Goal: Task Accomplishment & Management: Manage account settings

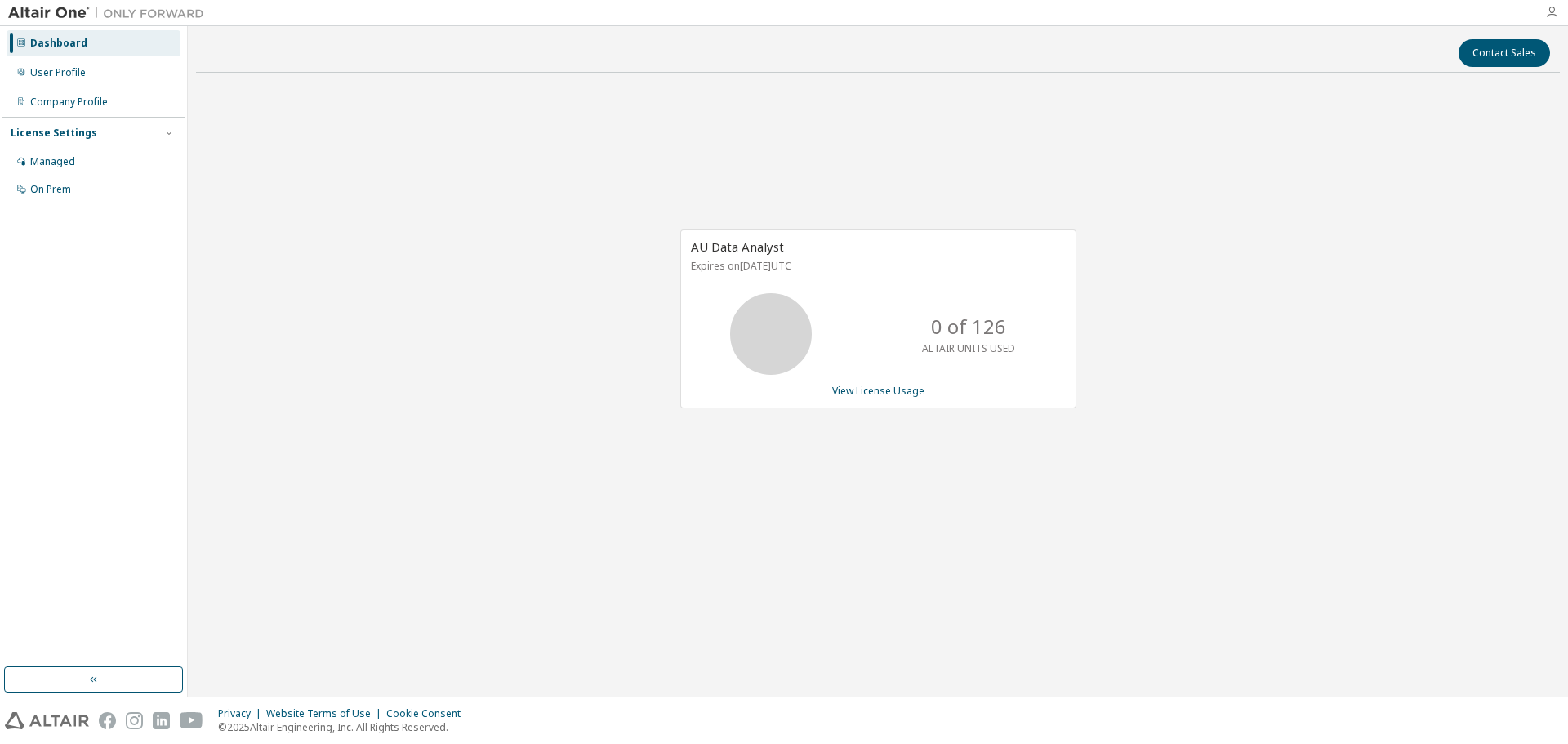
click at [1549, 14] on icon "button" at bounding box center [1551, 12] width 13 height 13
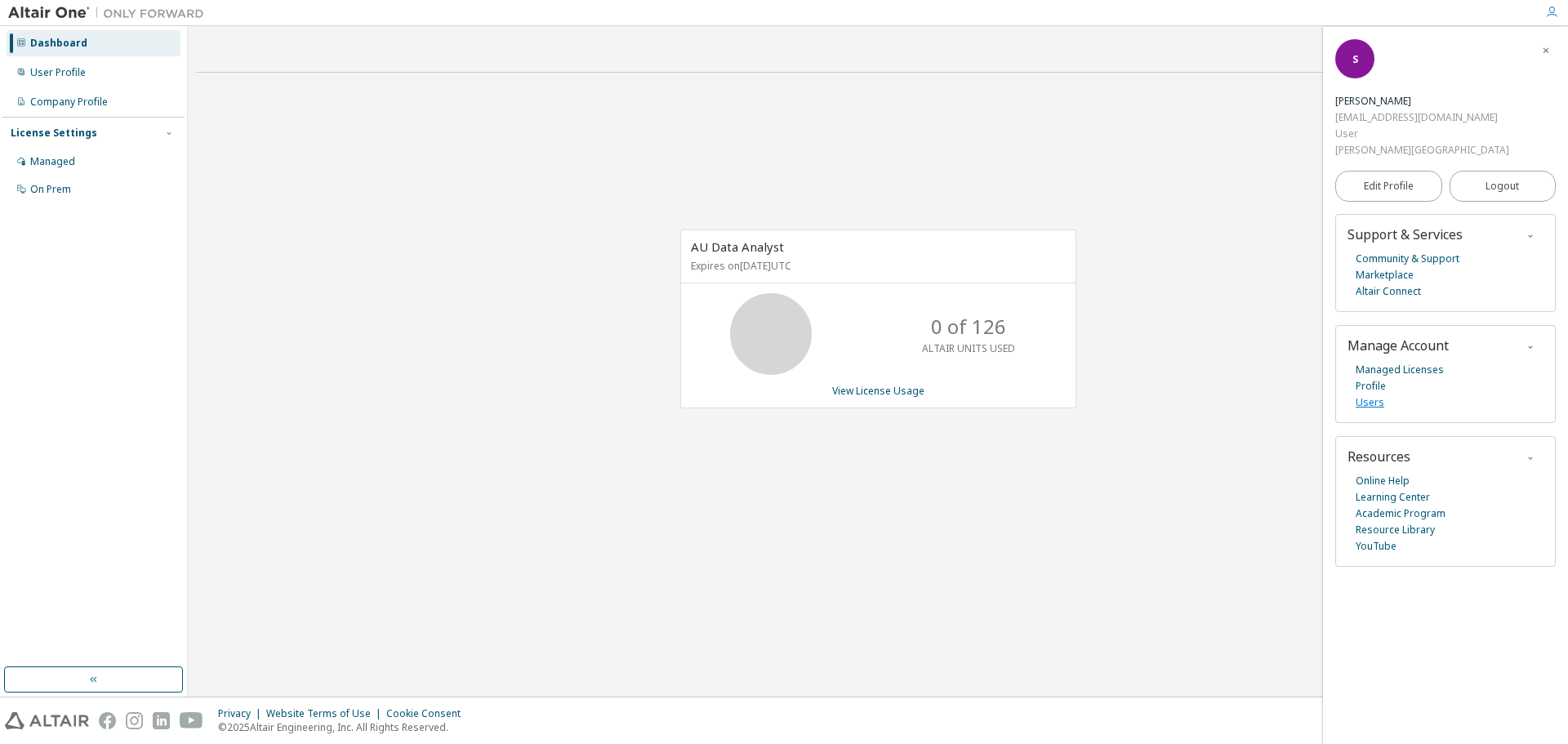
click at [1372, 395] on link "Users" at bounding box center [1370, 403] width 29 height 17
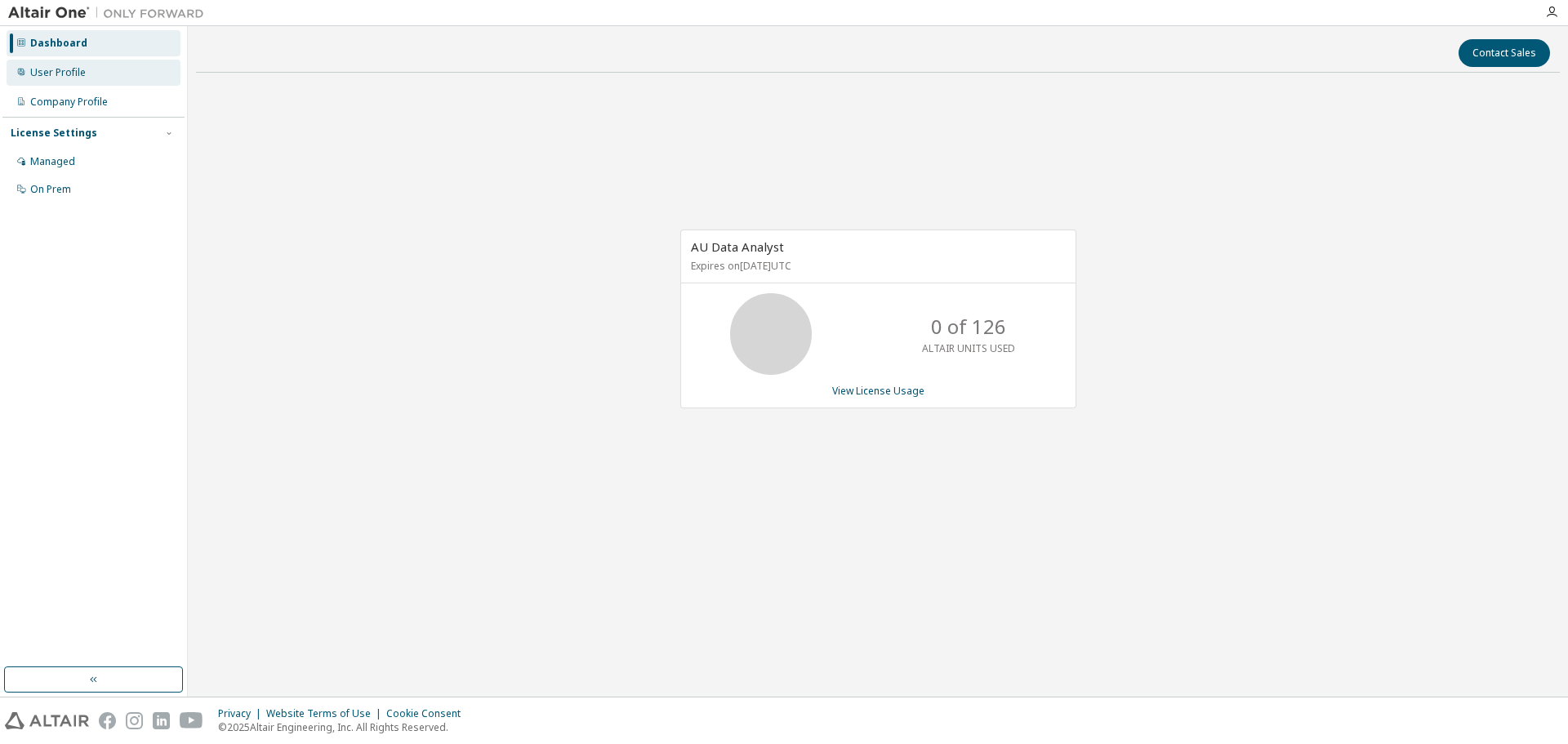
click at [68, 70] on div "User Profile" at bounding box center [57, 72] width 55 height 13
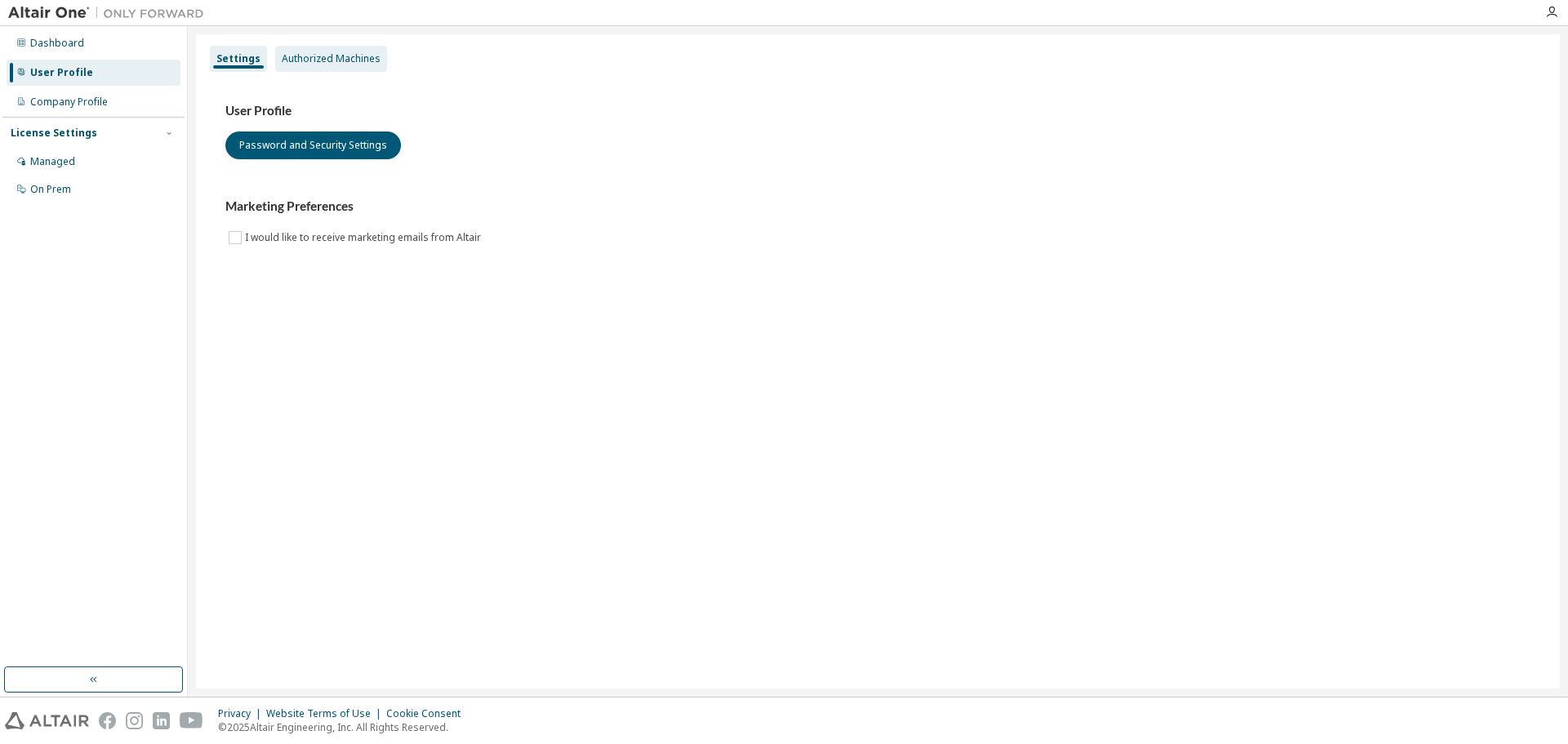
click at [302, 54] on div "Authorized Machines" at bounding box center [331, 59] width 99 height 13
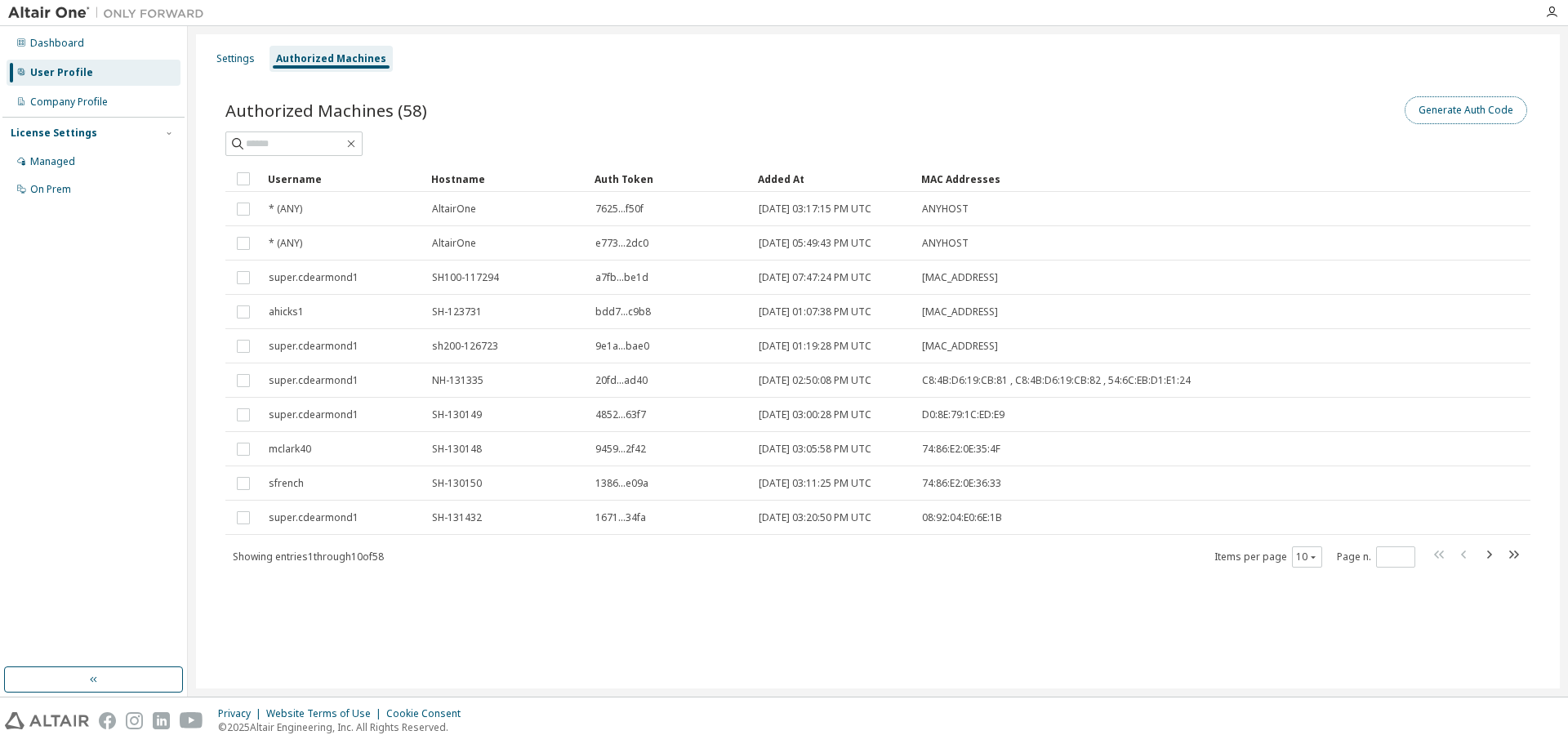
click at [1429, 114] on button "Generate Auth Code" at bounding box center [1465, 111] width 123 height 28
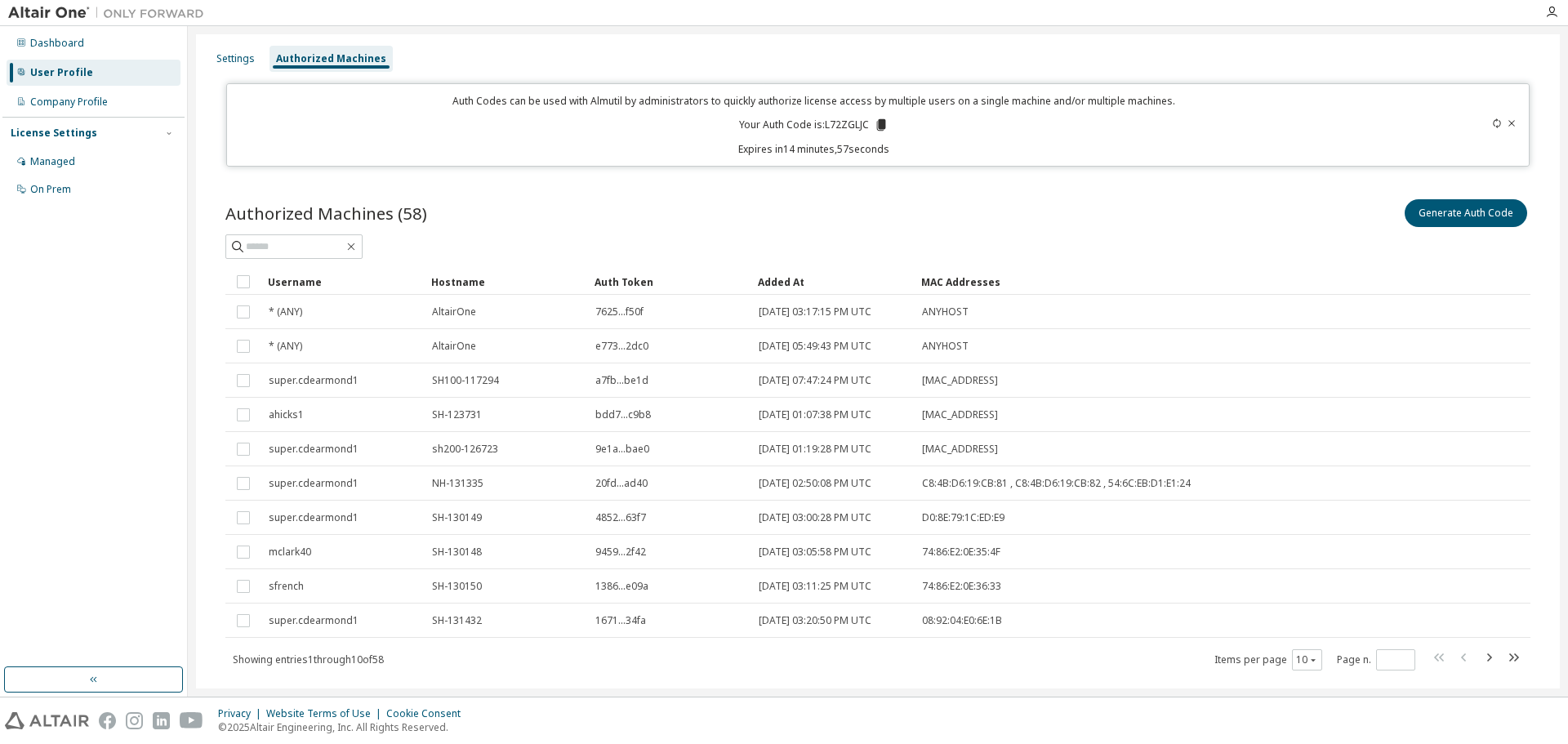
click at [879, 121] on icon at bounding box center [881, 125] width 9 height 11
